Goal: Check status: Check status

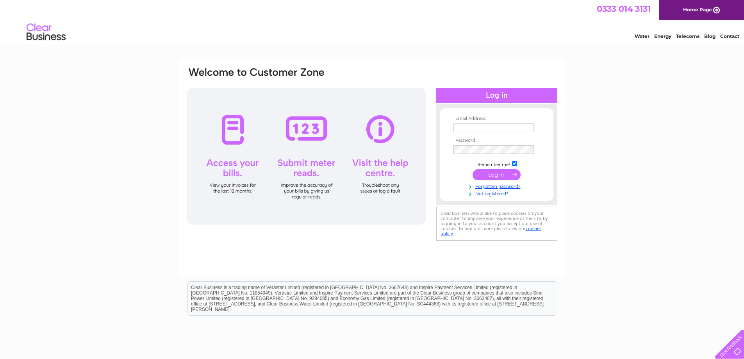
type input "[EMAIL_ADDRESS][DOMAIN_NAME]"
click at [502, 178] on input "submit" at bounding box center [496, 174] width 48 height 11
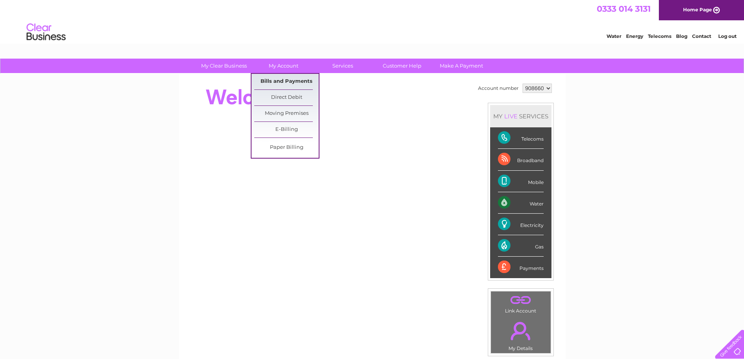
click at [285, 78] on link "Bills and Payments" at bounding box center [286, 82] width 64 height 16
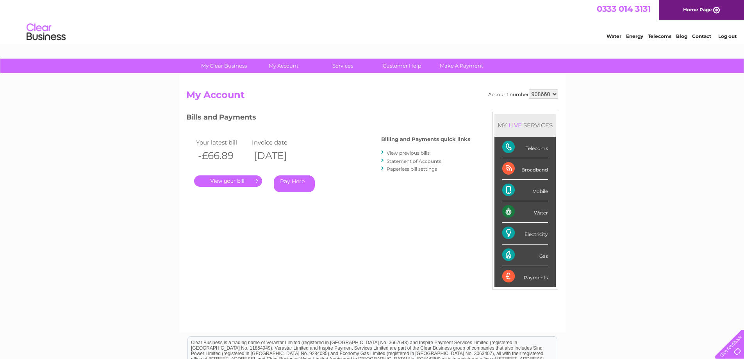
click at [246, 184] on link "." at bounding box center [228, 180] width 68 height 11
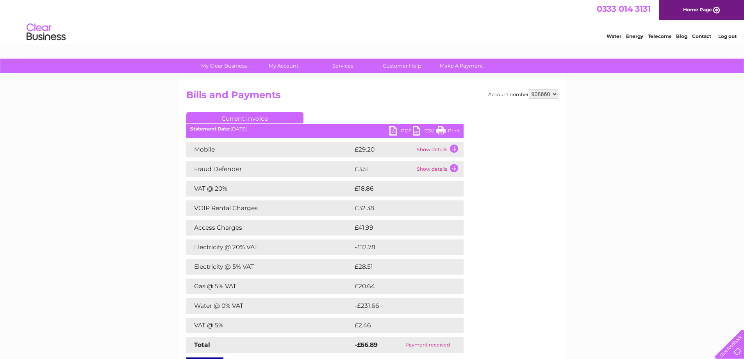
click at [404, 131] on link "PDF" at bounding box center [400, 131] width 23 height 11
drag, startPoint x: 451, startPoint y: 133, endPoint x: 583, endPoint y: 304, distance: 216.2
click at [451, 133] on link "Print" at bounding box center [447, 131] width 23 height 11
drag, startPoint x: 556, startPoint y: 95, endPoint x: 551, endPoint y: 97, distance: 5.3
click at [556, 95] on select "908660 908661" at bounding box center [543, 93] width 29 height 9
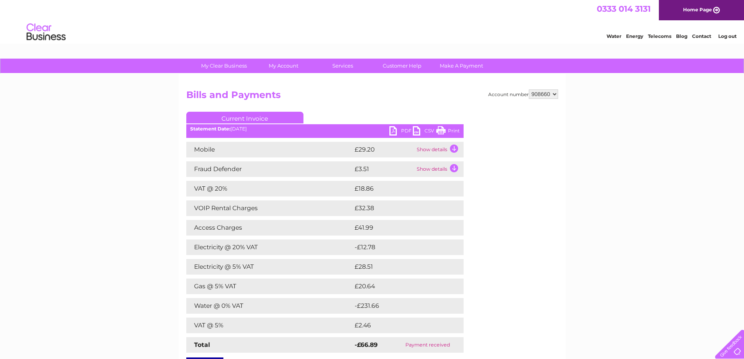
select select "908661"
click at [529, 89] on select "908660 908661" at bounding box center [543, 93] width 29 height 9
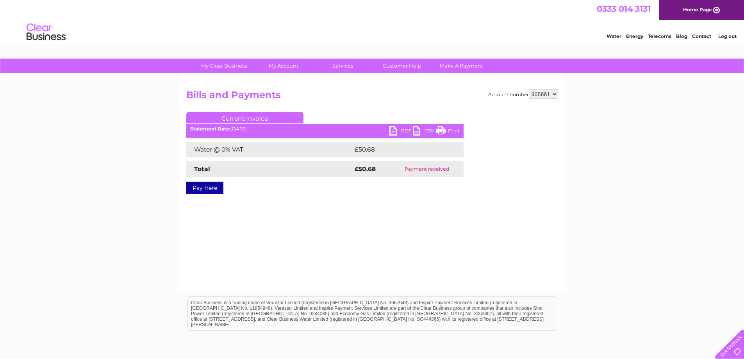
drag, startPoint x: 452, startPoint y: 131, endPoint x: 574, endPoint y: 9, distance: 172.8
click at [452, 131] on link "Print" at bounding box center [447, 131] width 23 height 11
